Goal: Share content

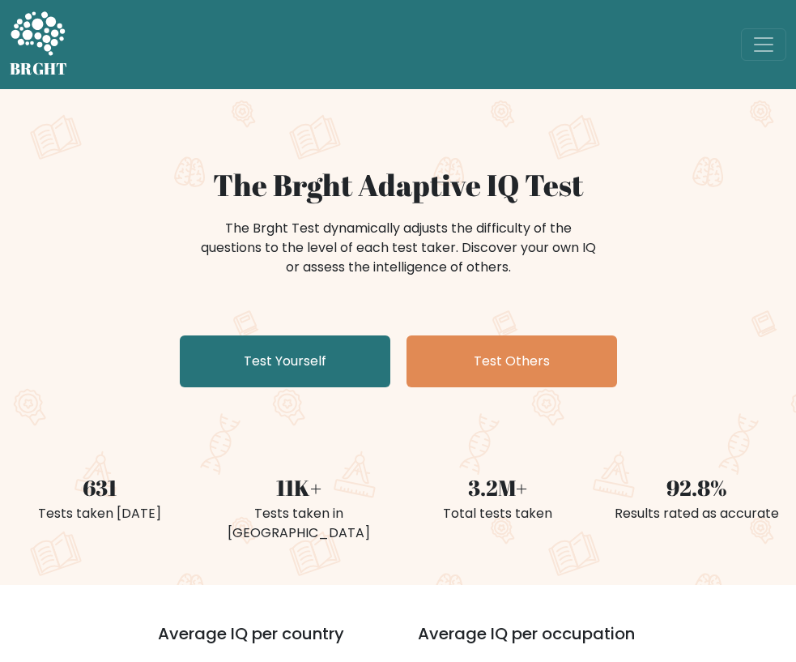
click at [0, 0] on button "[PERSON_NAME]" at bounding box center [0, 0] width 0 height 0
click at [0, 0] on link "Dashboard" at bounding box center [0, 0] width 0 height 0
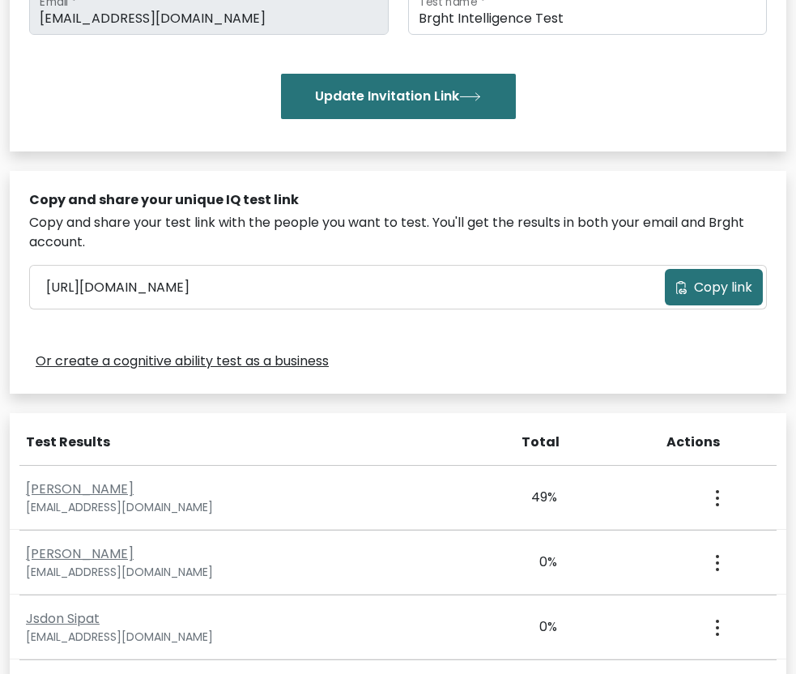
scroll to position [535, 0]
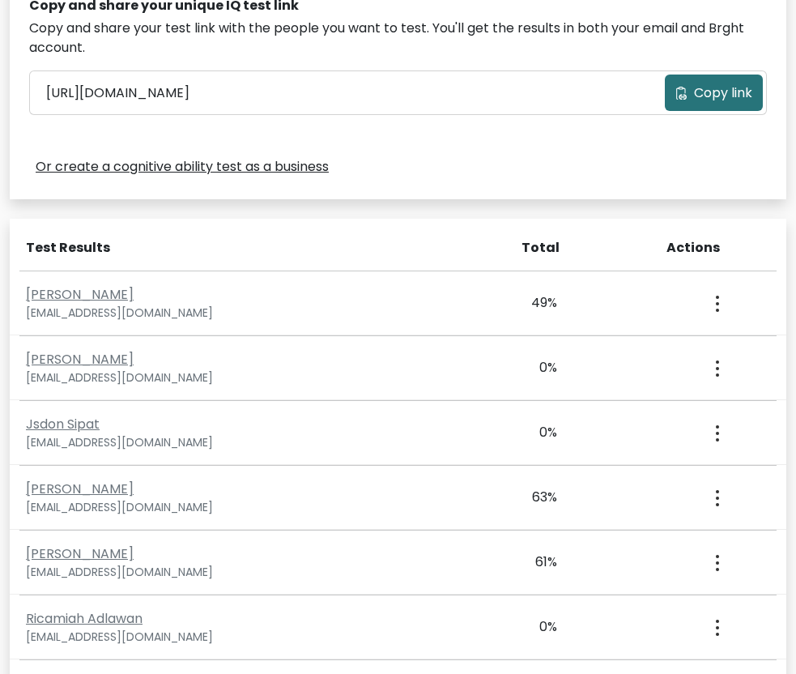
click at [420, 149] on div "Copy and share your unique IQ test link Copy and share your test link with the …" at bounding box center [398, 88] width 777 height 223
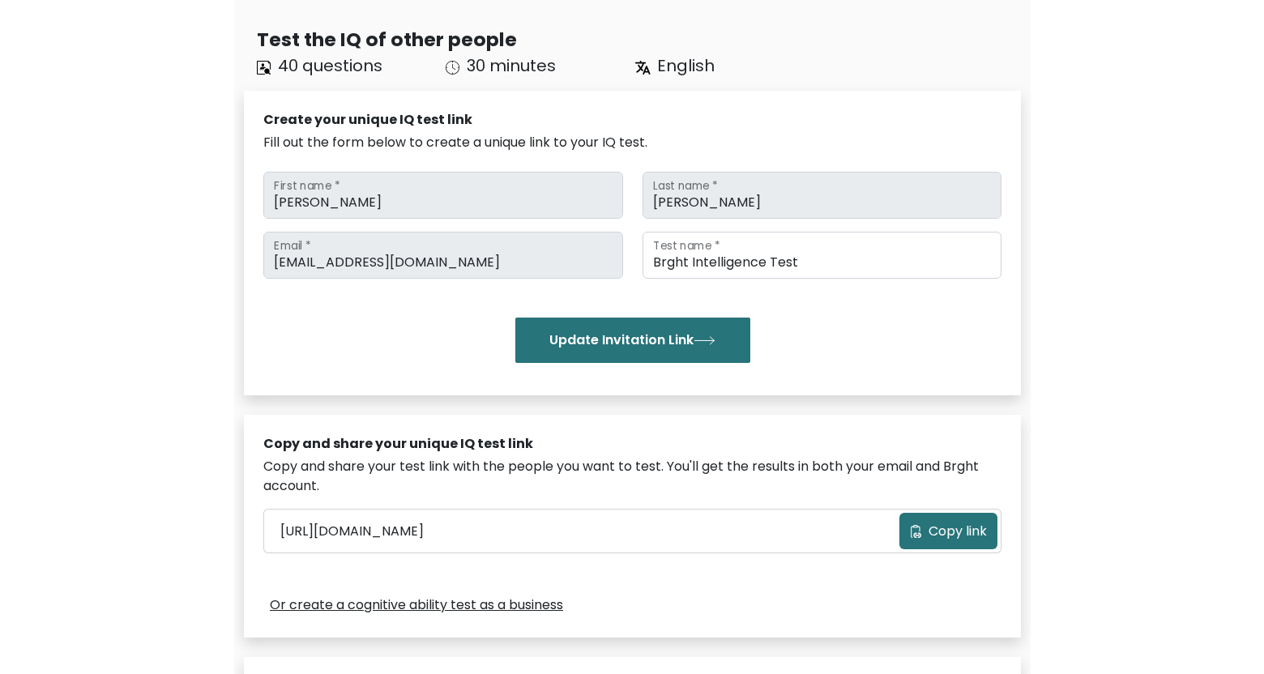
scroll to position [0, 0]
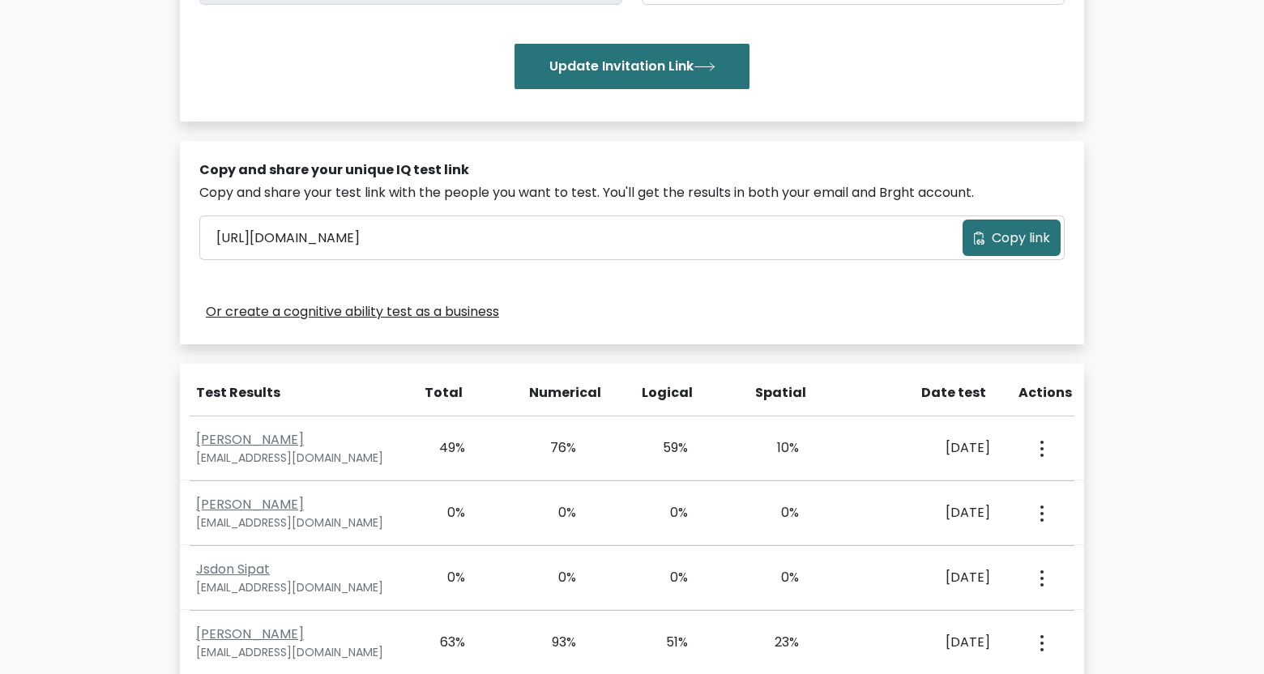
scroll to position [630, 0]
